Goal: Transaction & Acquisition: Purchase product/service

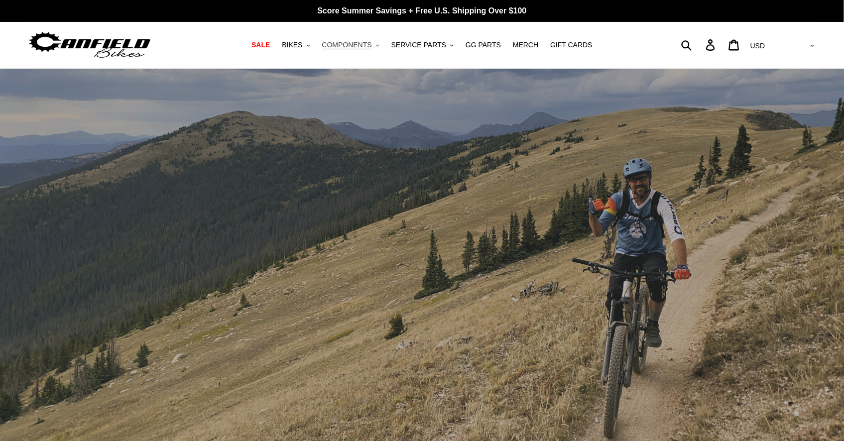
click at [369, 46] on span "COMPONENTS" at bounding box center [347, 45] width 50 height 8
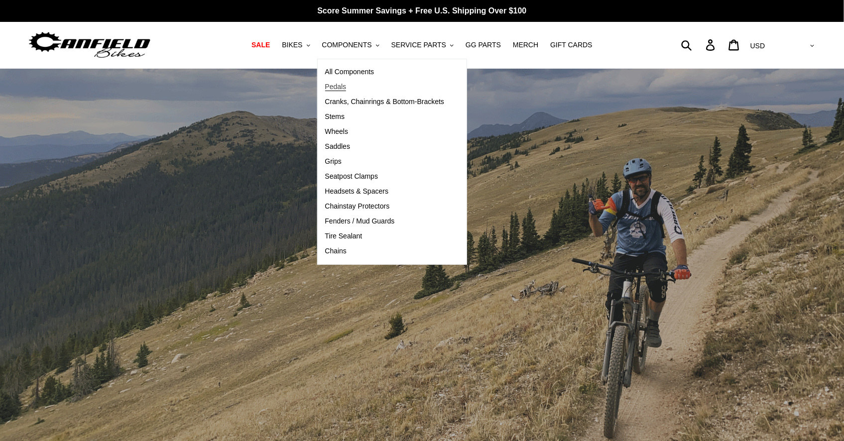
click at [339, 86] on span "Pedals" at bounding box center [335, 87] width 21 height 8
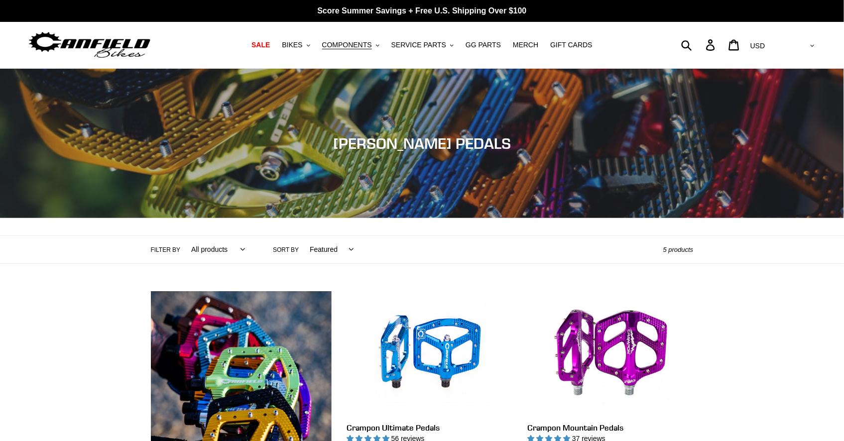
click at [129, 40] on img at bounding box center [89, 44] width 124 height 31
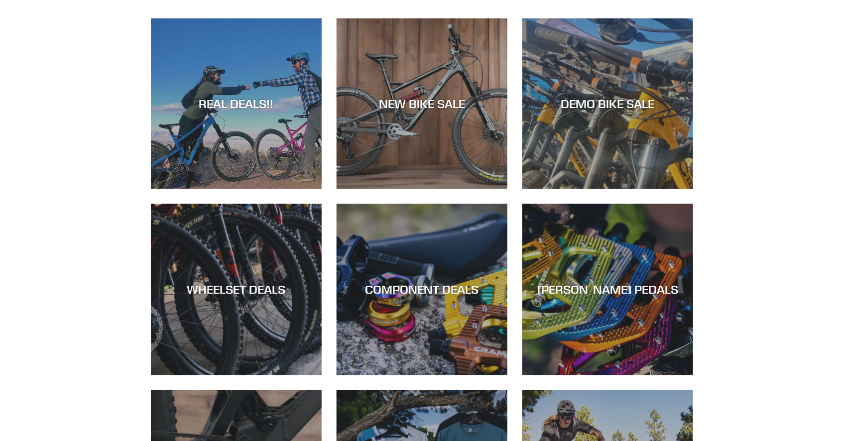
scroll to position [474, 0]
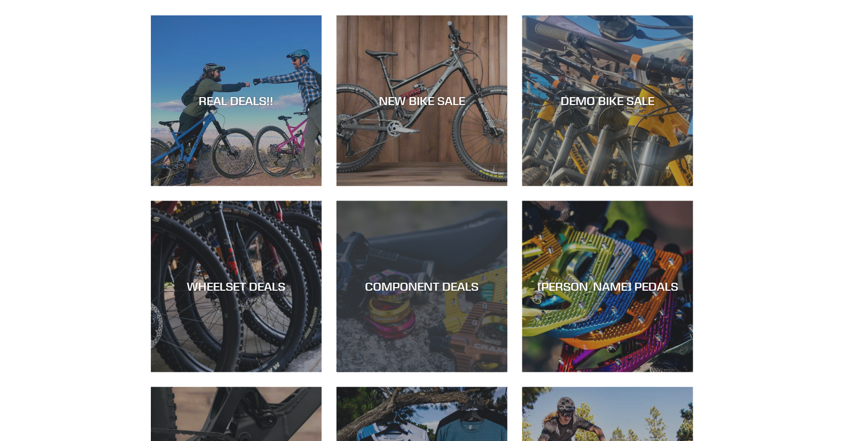
click at [433, 372] on div "COMPONENT DEALS" at bounding box center [422, 372] width 171 height 0
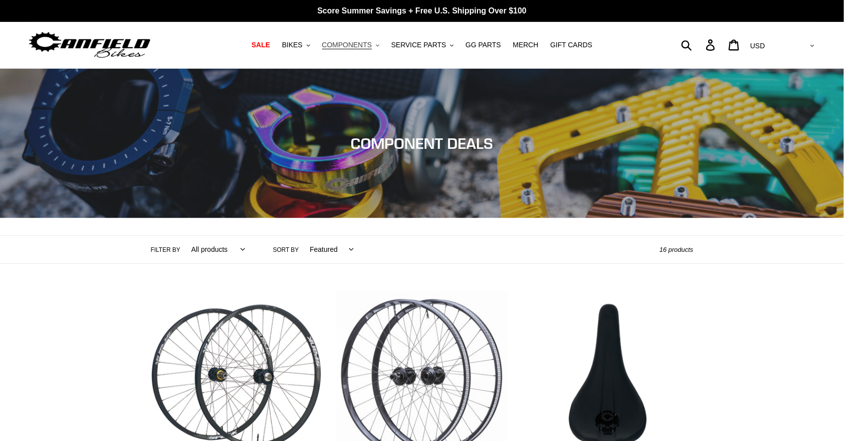
click at [352, 44] on span "COMPONENTS" at bounding box center [347, 45] width 50 height 8
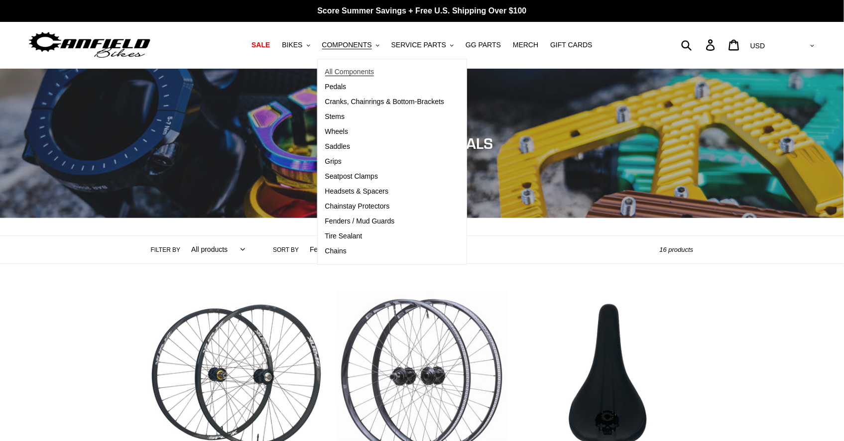
click at [349, 72] on span "All Components" at bounding box center [349, 72] width 49 height 8
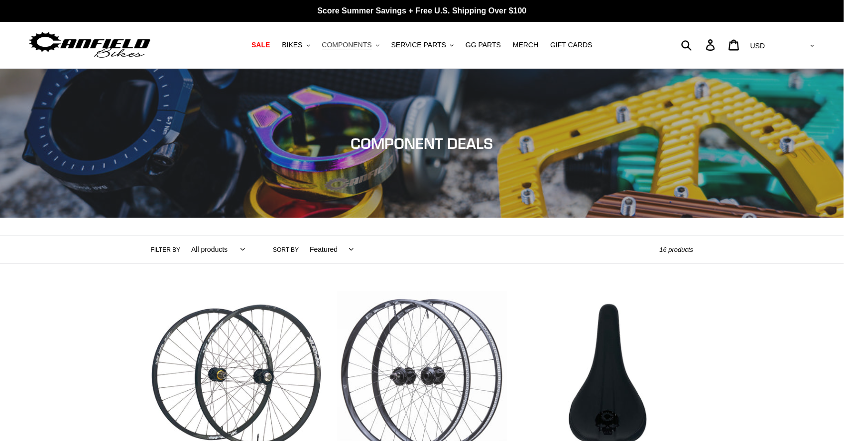
click at [375, 44] on button "COMPONENTS .cls-1{fill:#231f20}" at bounding box center [350, 44] width 67 height 13
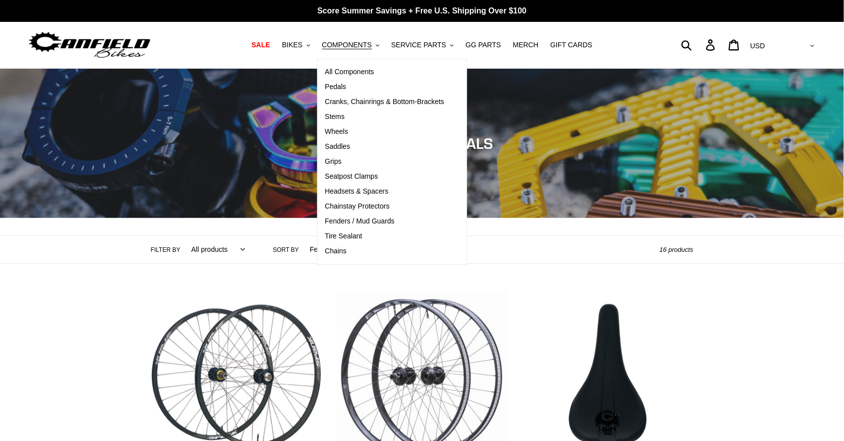
click at [679, 42] on div "Submit Search Log in Cart 0 items Currency AED AFN ALL AMD ANG AUD AWG AZN BAM …" at bounding box center [717, 45] width 197 height 22
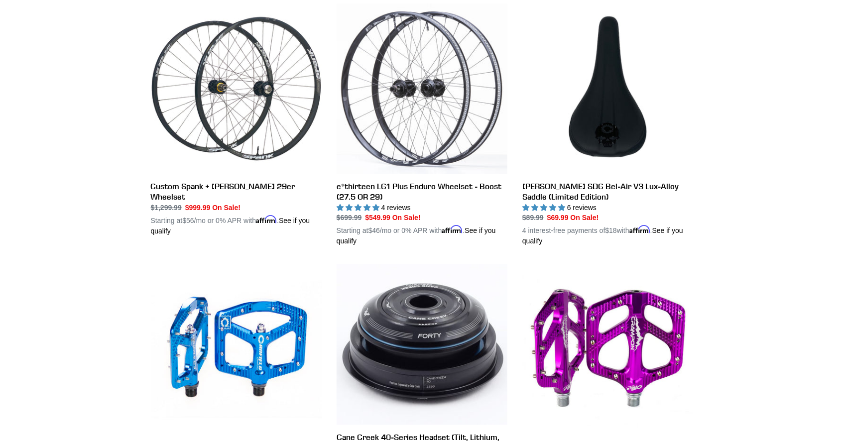
scroll to position [285, 0]
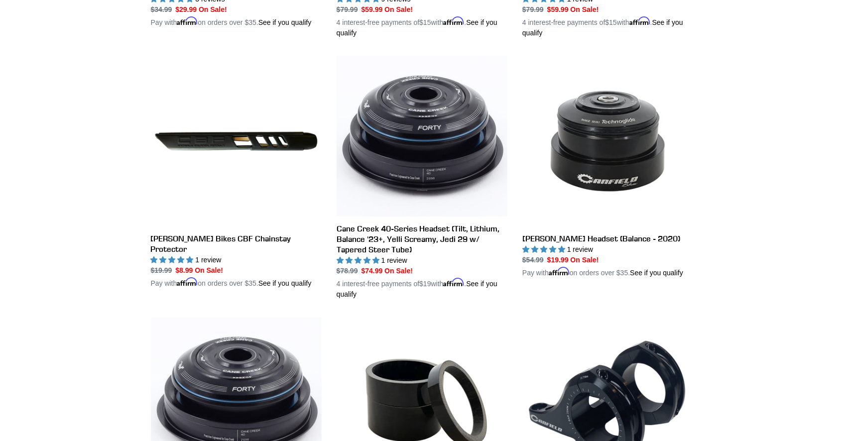
scroll to position [1266, 0]
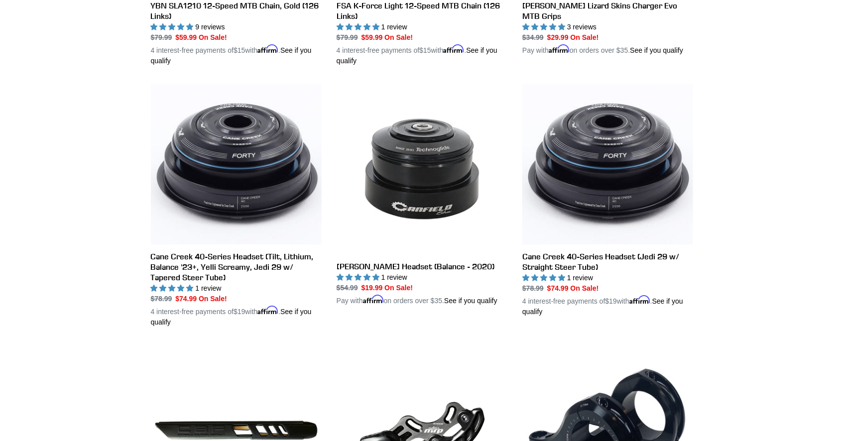
scroll to position [1185, 0]
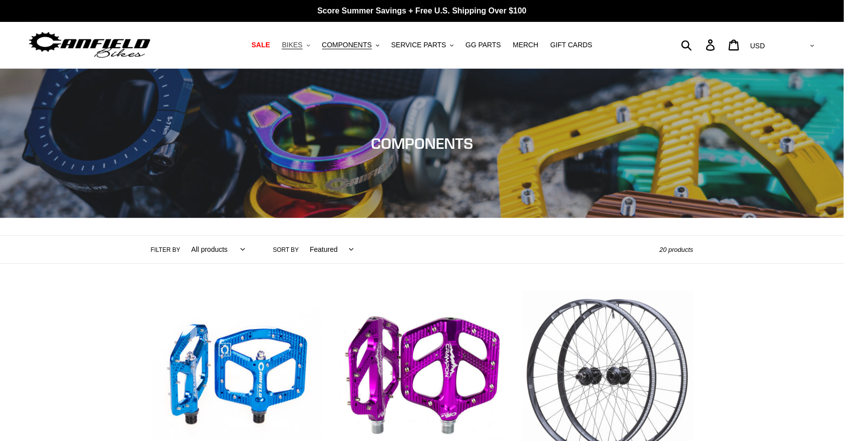
click at [302, 45] on span "BIKES" at bounding box center [292, 45] width 20 height 8
click at [362, 41] on span "COMPONENTS" at bounding box center [347, 45] width 50 height 8
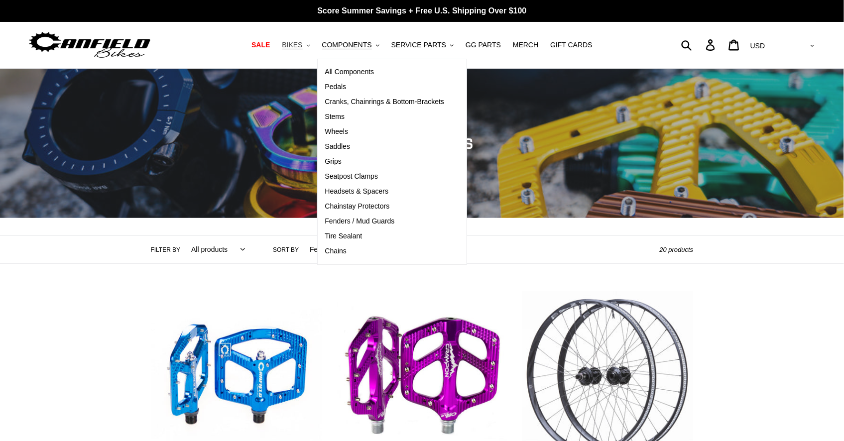
click at [299, 41] on span "BIKES" at bounding box center [292, 45] width 20 height 8
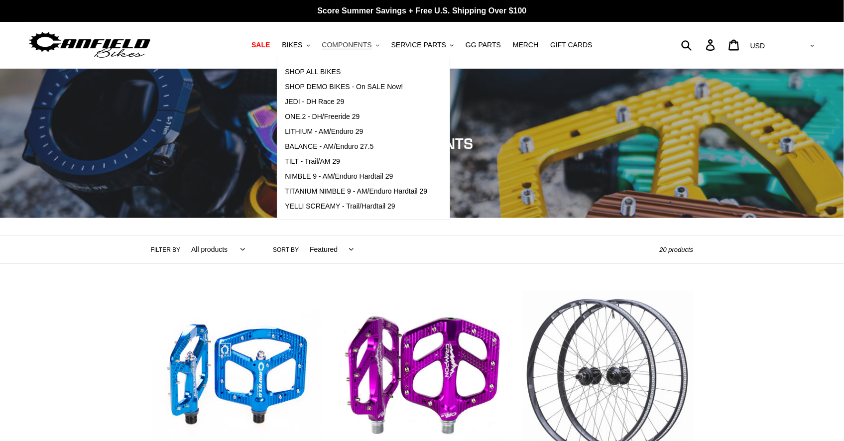
click at [356, 42] on span "COMPONENTS" at bounding box center [347, 45] width 50 height 8
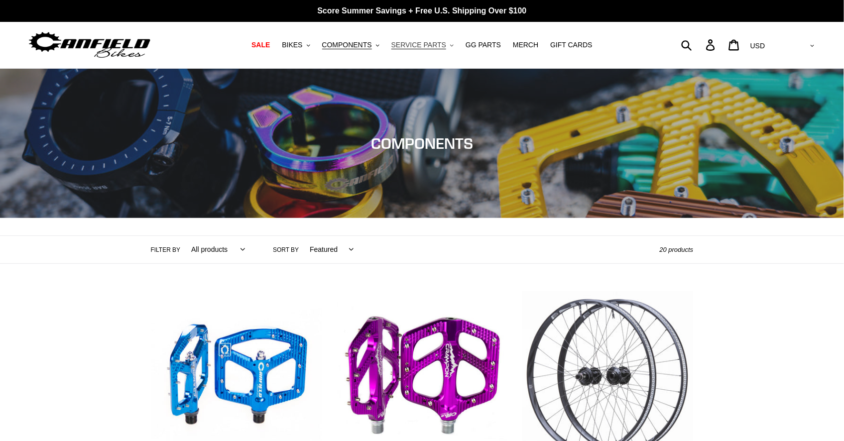
click at [434, 42] on span "SERVICE PARTS" at bounding box center [418, 45] width 55 height 8
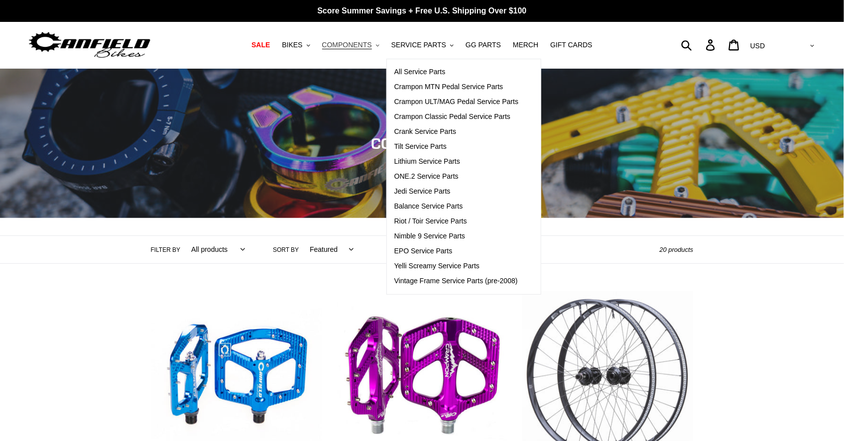
click at [347, 41] on span "COMPONENTS" at bounding box center [347, 45] width 50 height 8
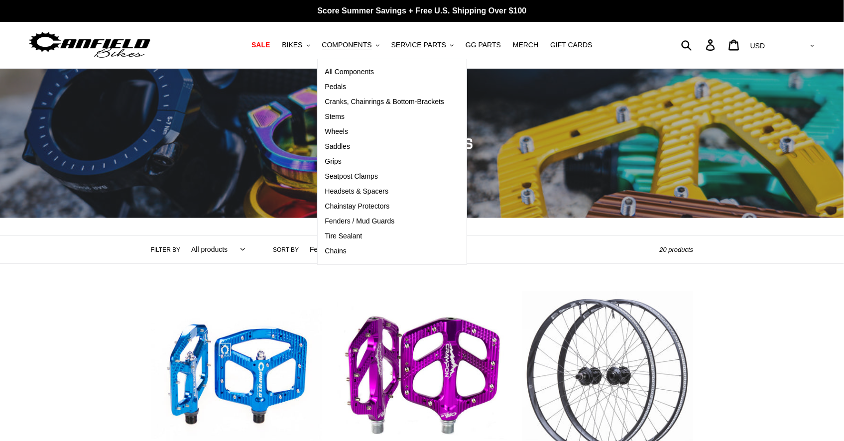
click at [634, 33] on div "Submit Search Log in Cart 0 items Currency AED AFN ALL AMD ANG AUD AWG AZN BAM …" at bounding box center [717, 45] width 197 height 46
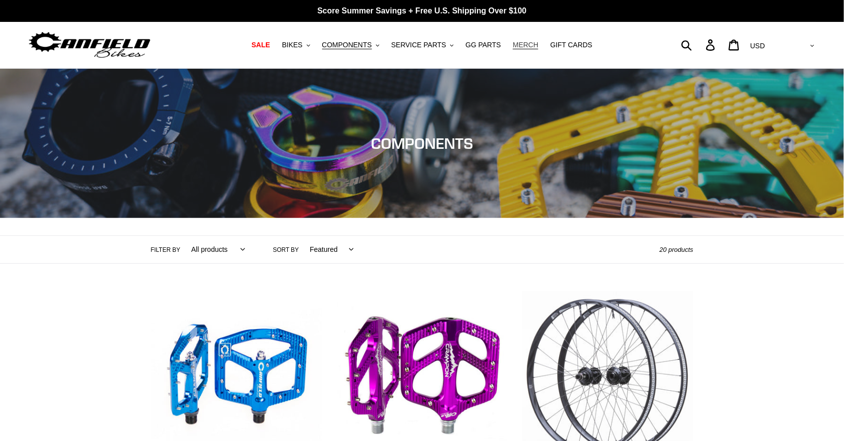
click at [523, 46] on span "MERCH" at bounding box center [525, 45] width 25 height 8
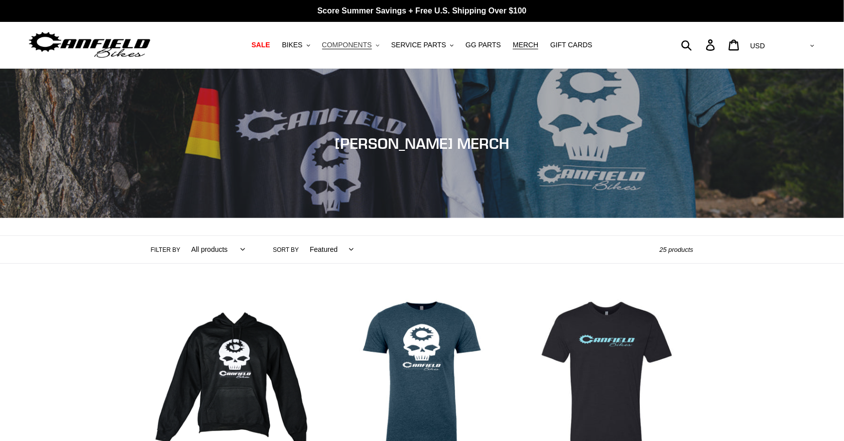
click at [342, 45] on span "COMPONENTS" at bounding box center [347, 45] width 50 height 8
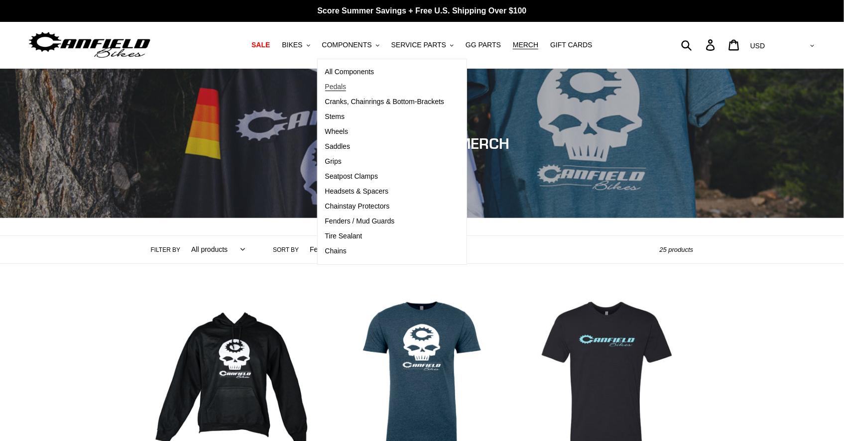
click at [338, 87] on span "Pedals" at bounding box center [335, 87] width 21 height 8
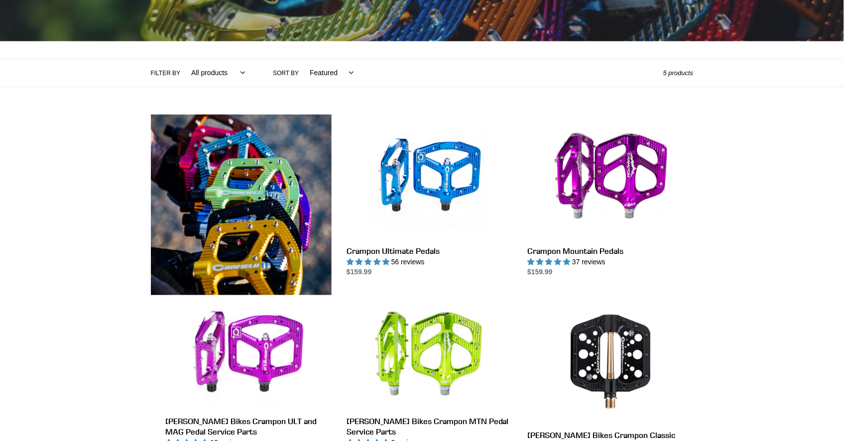
scroll to position [274, 0]
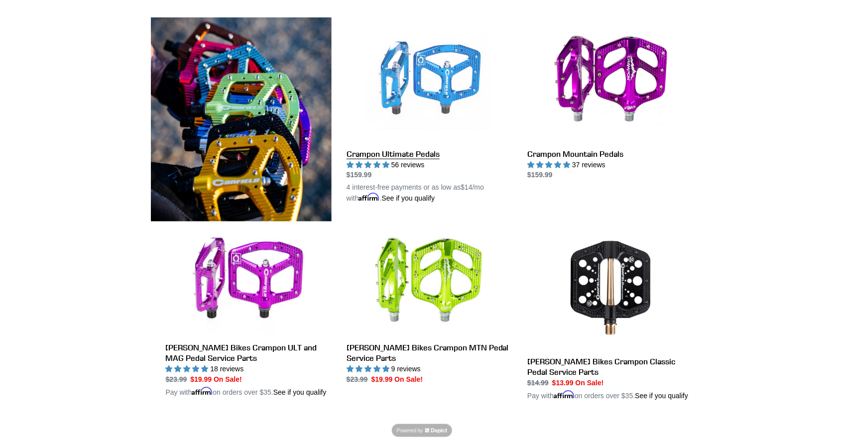
click at [406, 154] on link "Crampon Ultimate Pedals" at bounding box center [429, 110] width 166 height 187
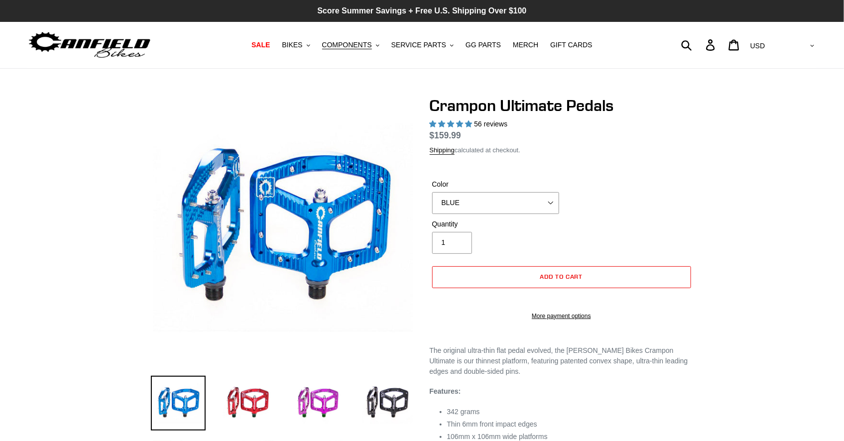
select select "highest-rating"
